Goal: Information Seeking & Learning: Learn about a topic

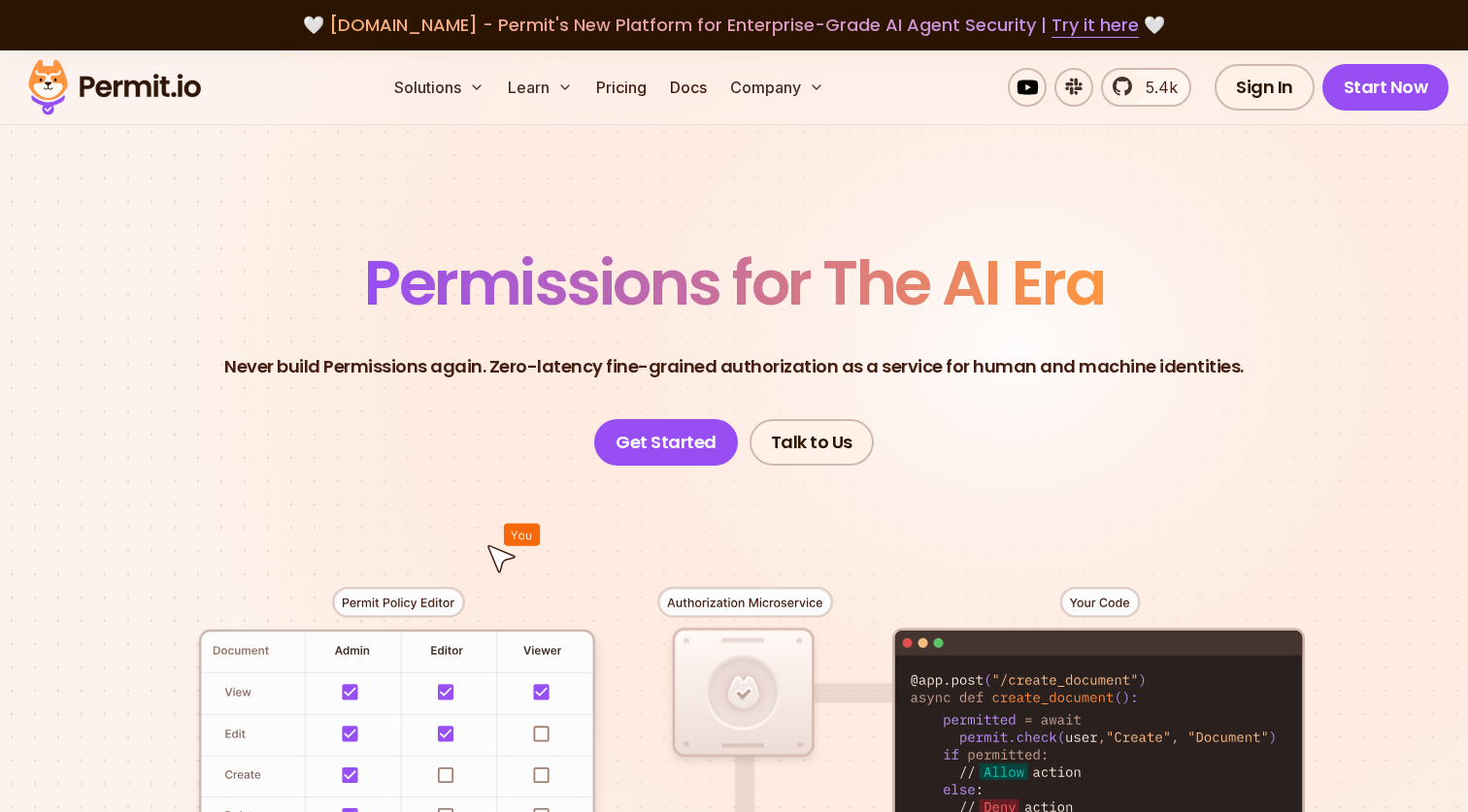
scroll to position [1190, 0]
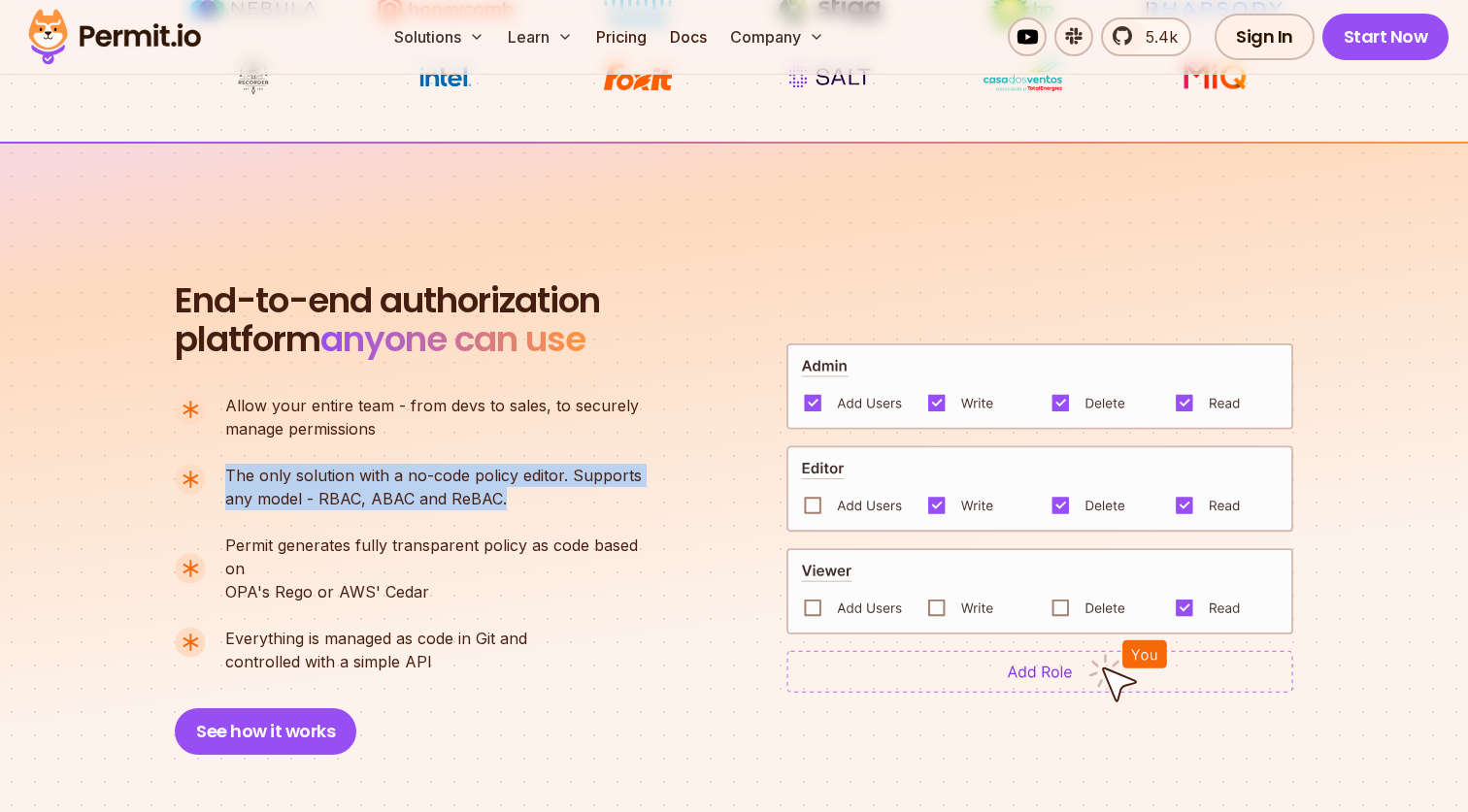
click at [221, 469] on li "The only solution with a no-code policy editor. Supports any model - RBAC, ABAC…" at bounding box center [416, 487] width 483 height 47
click at [324, 477] on span "The only solution with a no-code policy editor. Supports" at bounding box center [433, 475] width 416 height 23
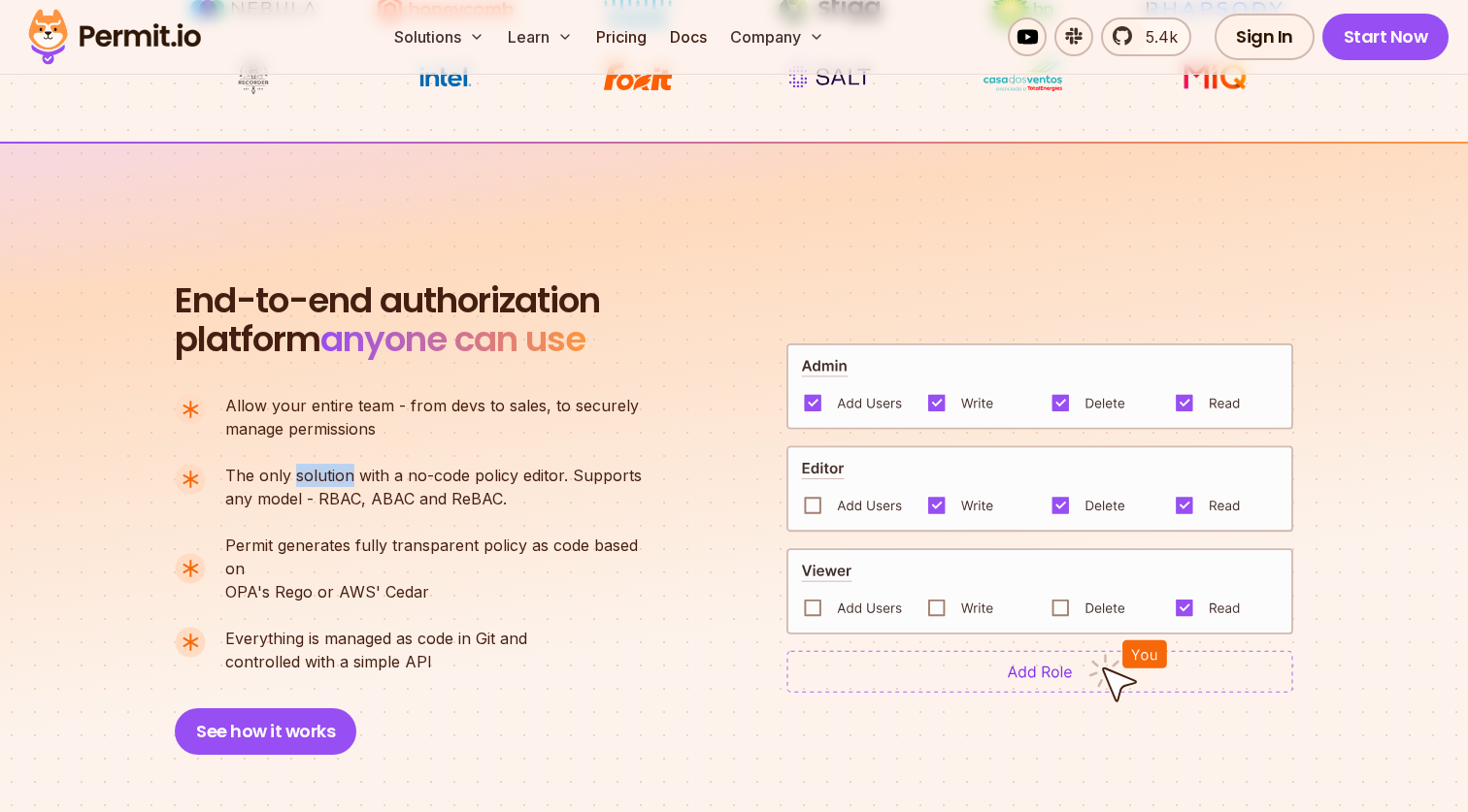
click at [324, 477] on span "The only solution with a no-code policy editor. Supports" at bounding box center [433, 475] width 416 height 23
click at [324, 509] on p "The only solution with a no-code policy editor. Supports any model - RBAC, ABAC…" at bounding box center [433, 487] width 416 height 47
click at [629, 36] on link "Pricing" at bounding box center [621, 37] width 66 height 39
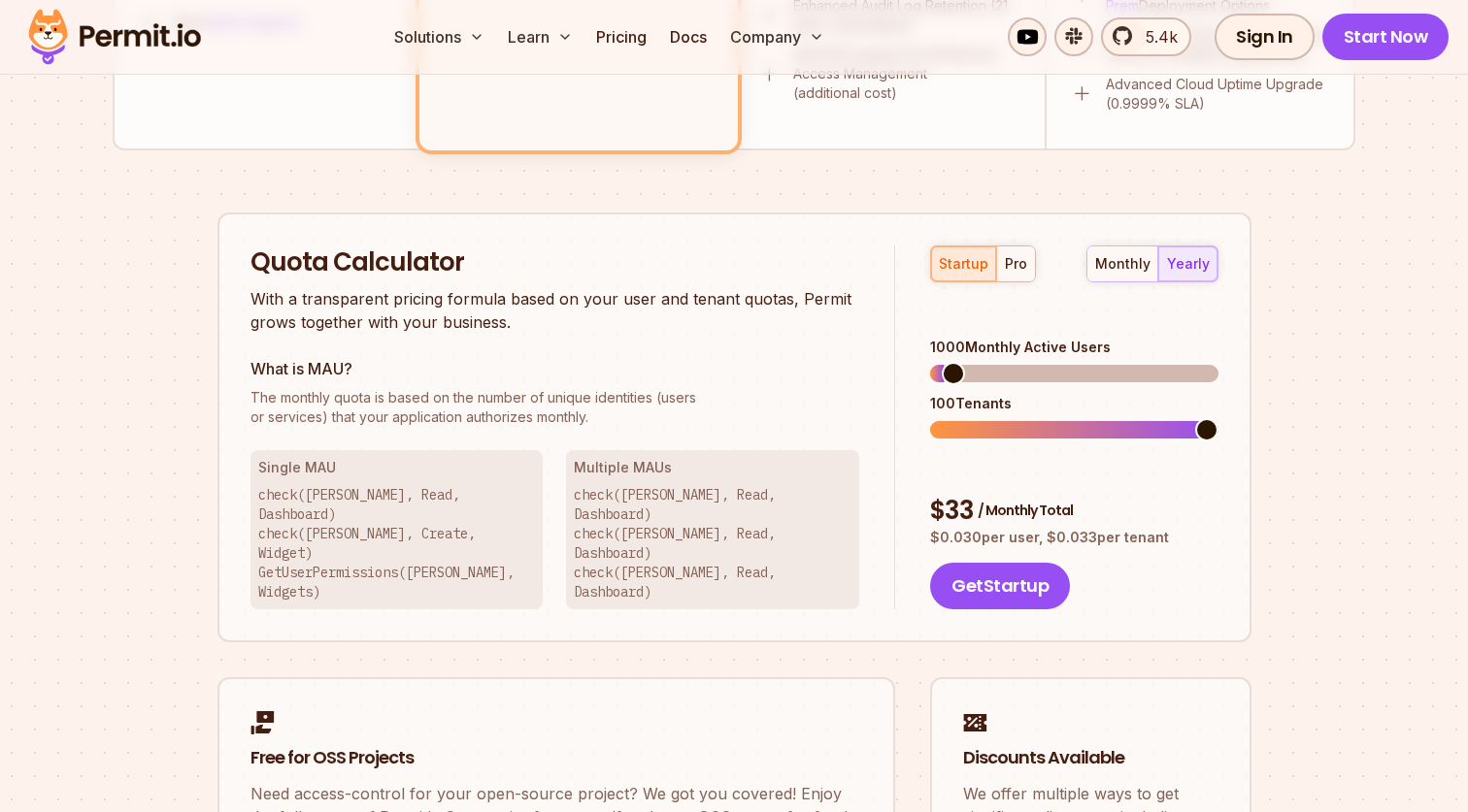
scroll to position [1029, 0]
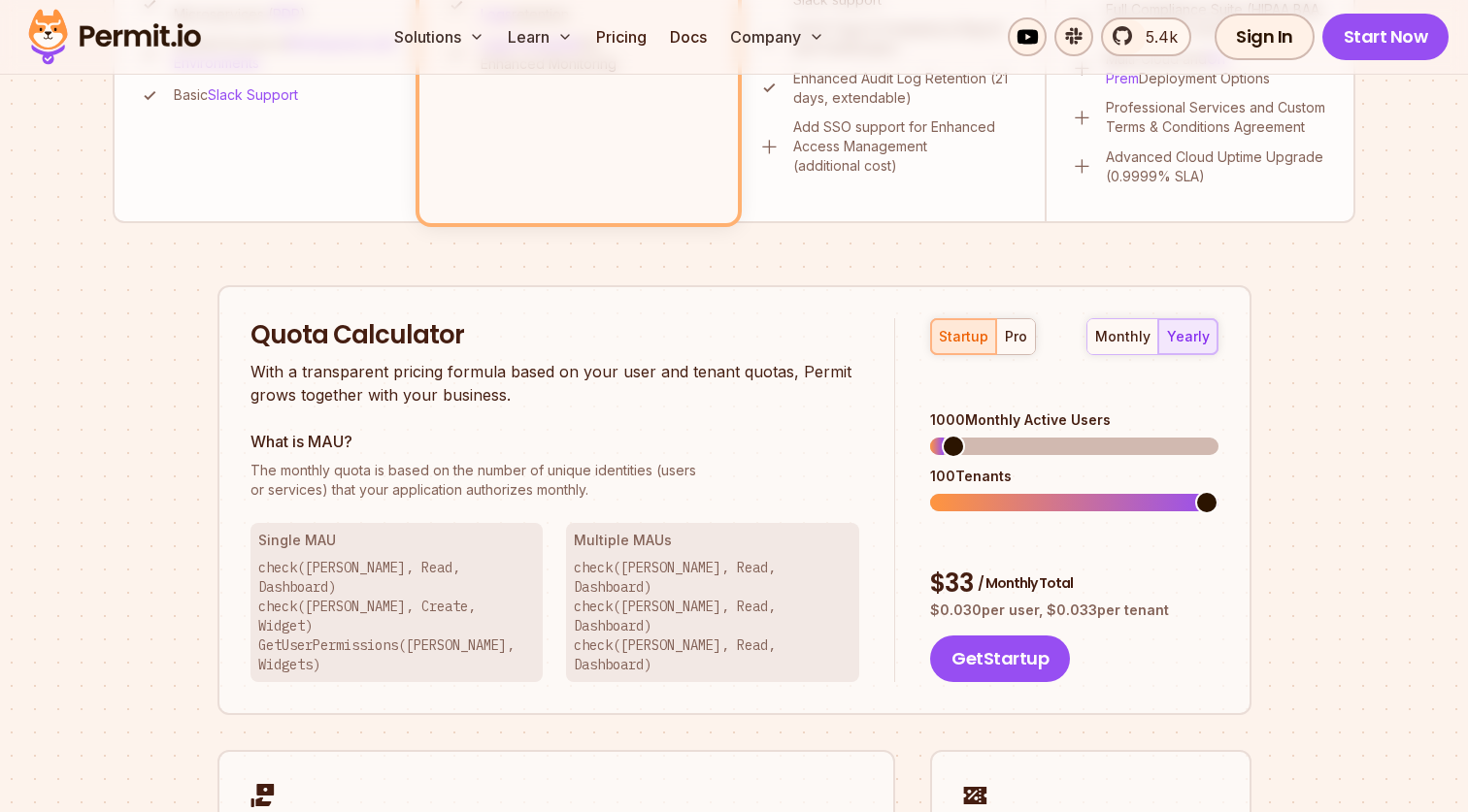
click at [404, 483] on p "The monthly quota is based on the number of unique identities (users or service…" at bounding box center [555, 480] width 610 height 39
click at [517, 483] on p "The monthly quota is based on the number of unique identities (users or service…" at bounding box center [555, 480] width 610 height 39
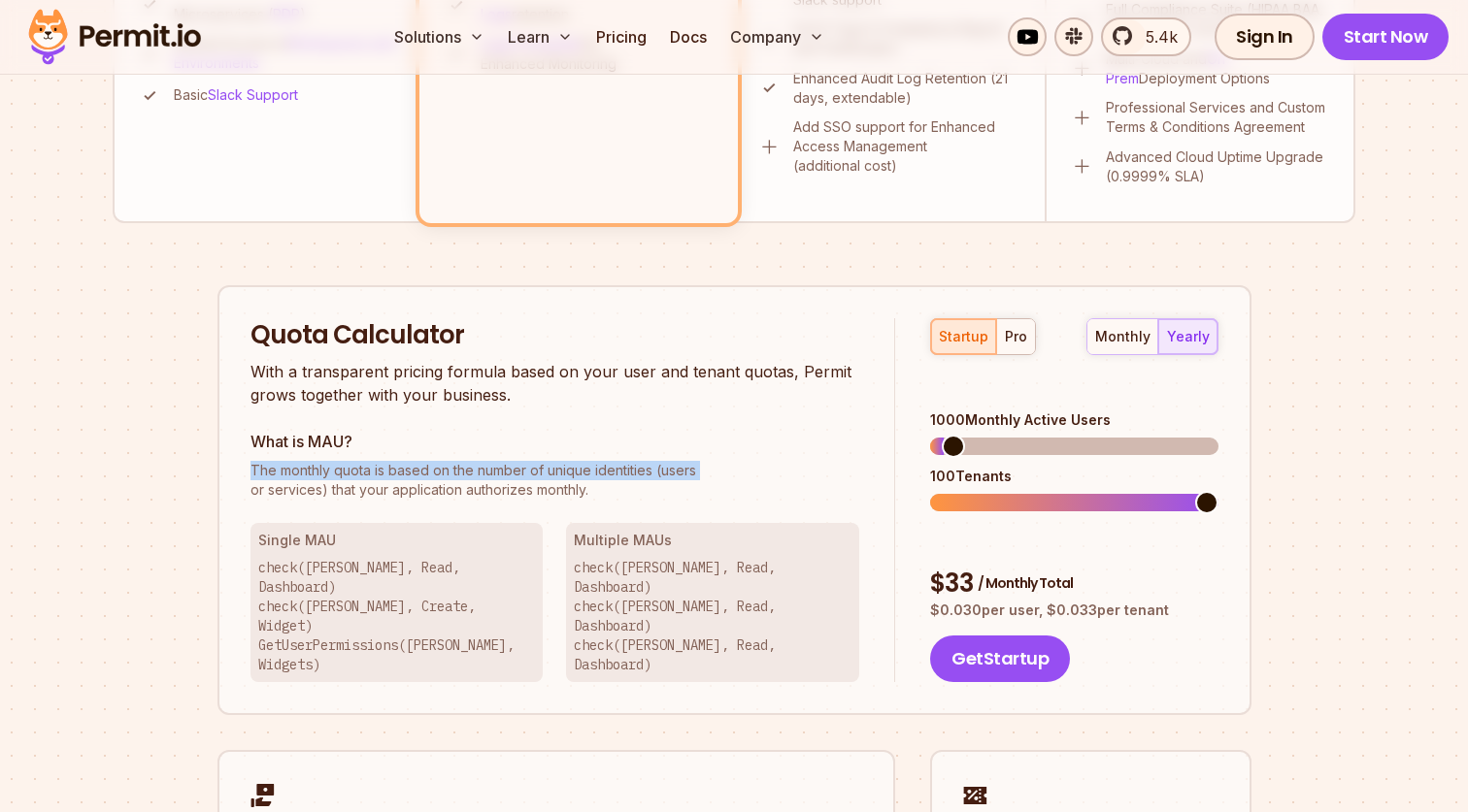
click at [517, 483] on p "The monthly quota is based on the number of unique identities (users or service…" at bounding box center [555, 480] width 610 height 39
click at [594, 484] on p "The monthly quota is based on the number of unique identities (users or service…" at bounding box center [555, 480] width 610 height 39
drag, startPoint x: 594, startPoint y: 484, endPoint x: 276, endPoint y: 464, distance: 318.6
click at [276, 464] on p "The monthly quota is based on the number of unique identities (users or service…" at bounding box center [555, 480] width 610 height 39
click at [283, 461] on span "The monthly quota is based on the number of unique identities (users" at bounding box center [555, 470] width 610 height 19
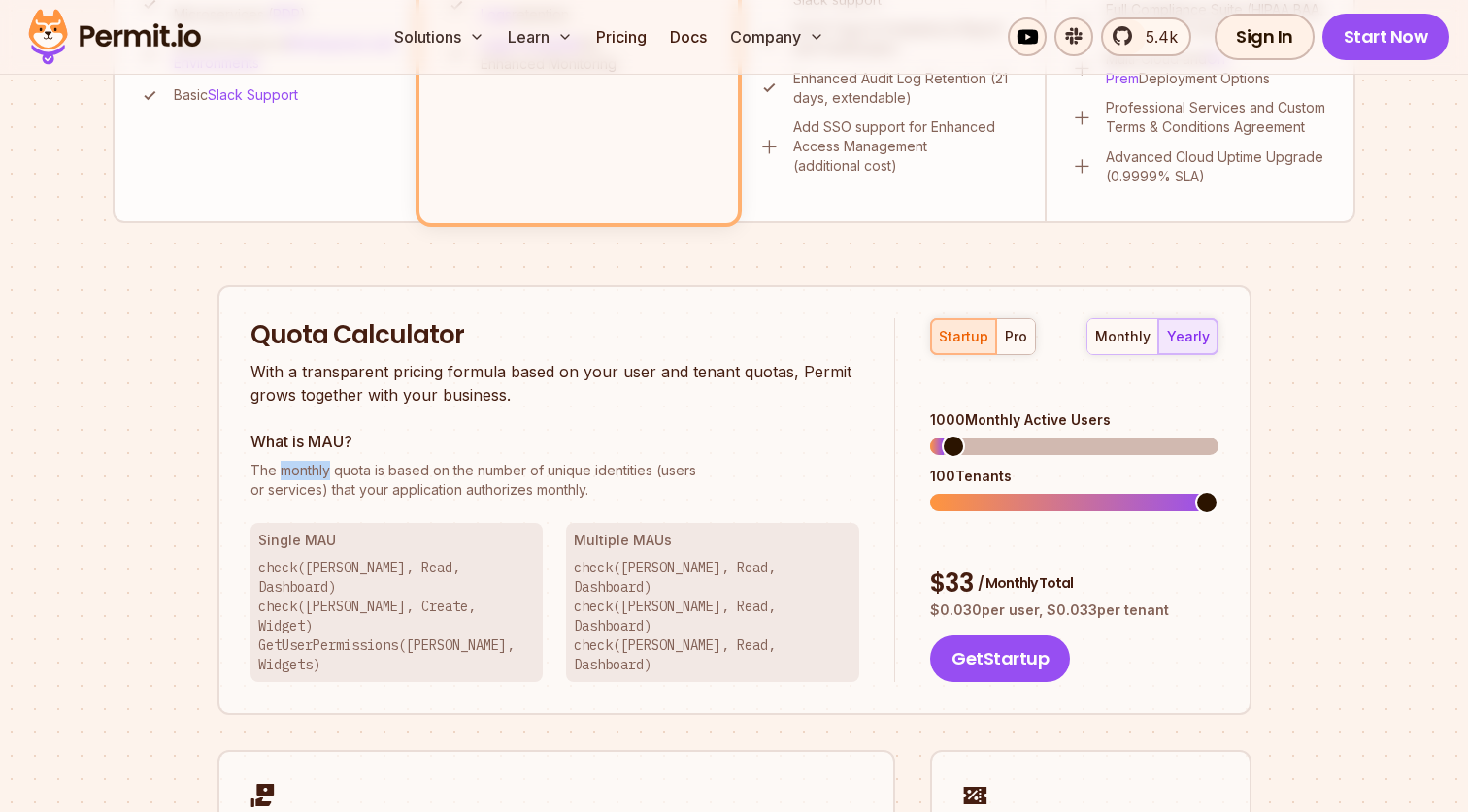
click at [283, 461] on span "The monthly quota is based on the number of unique identities (users" at bounding box center [555, 470] width 610 height 19
click at [491, 461] on span "The monthly quota is based on the number of unique identities (users" at bounding box center [555, 470] width 610 height 19
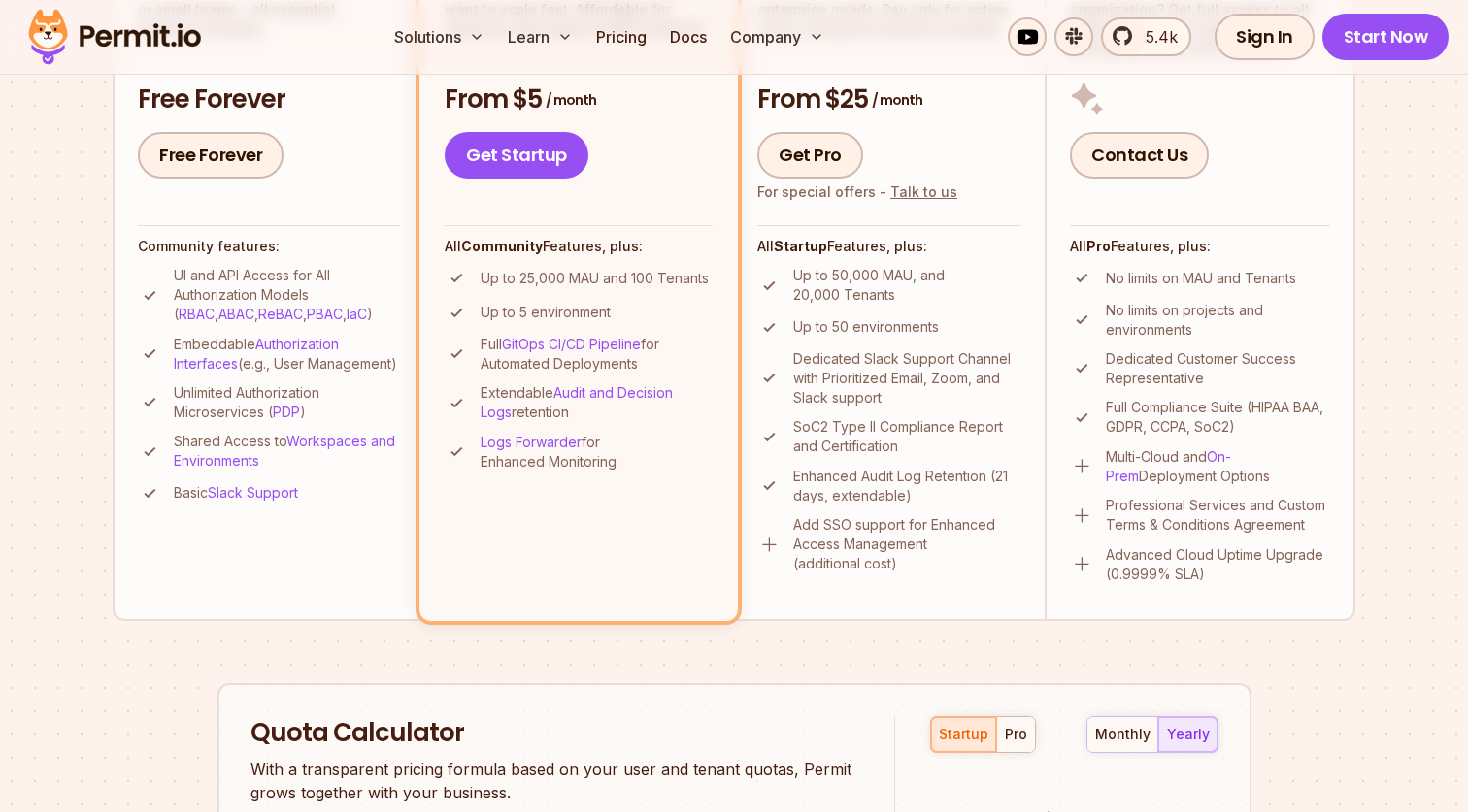
scroll to position [622, 0]
